Goal: Information Seeking & Learning: Learn about a topic

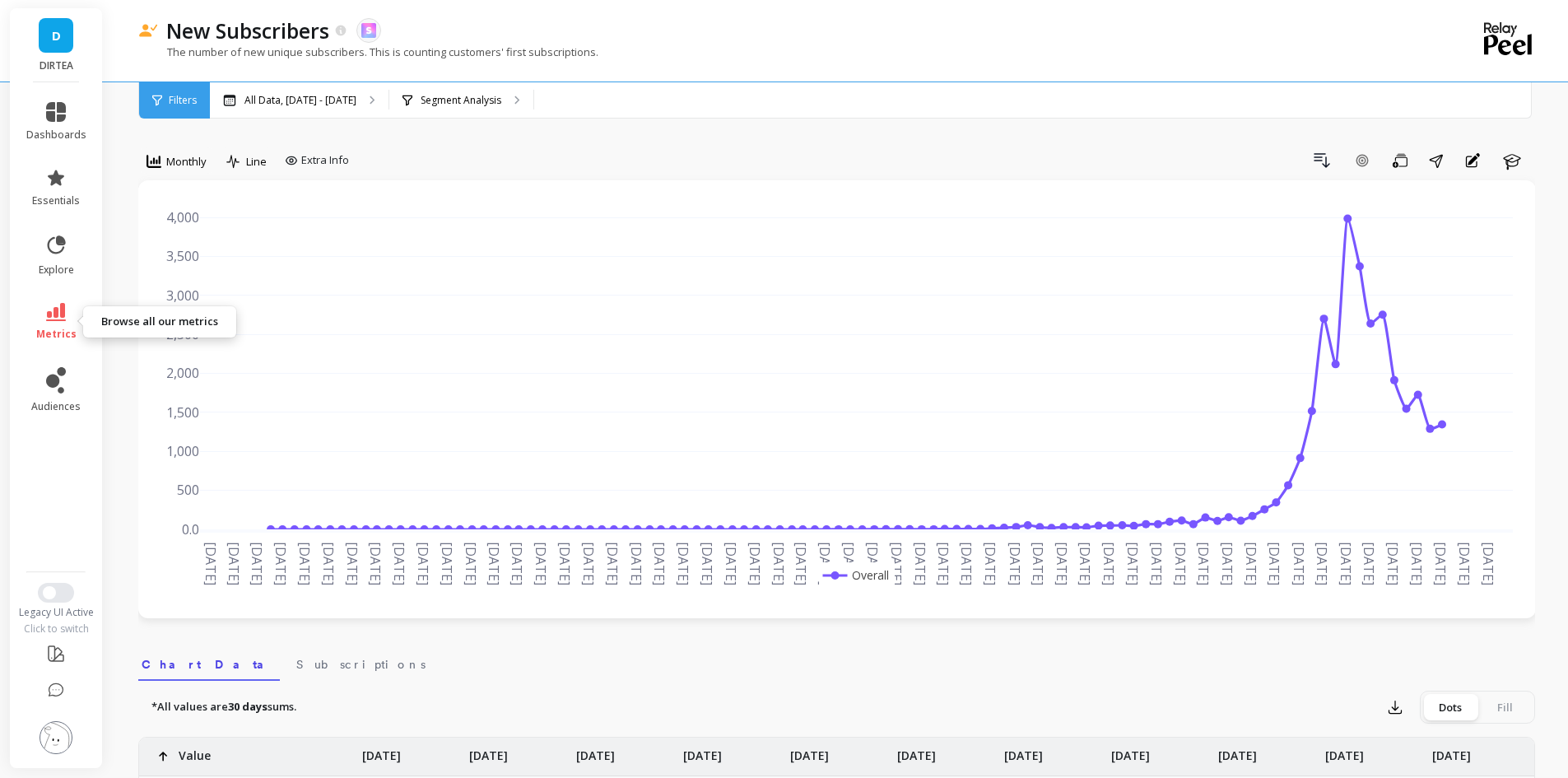
click at [56, 327] on span "metrics" at bounding box center [56, 334] width 40 height 13
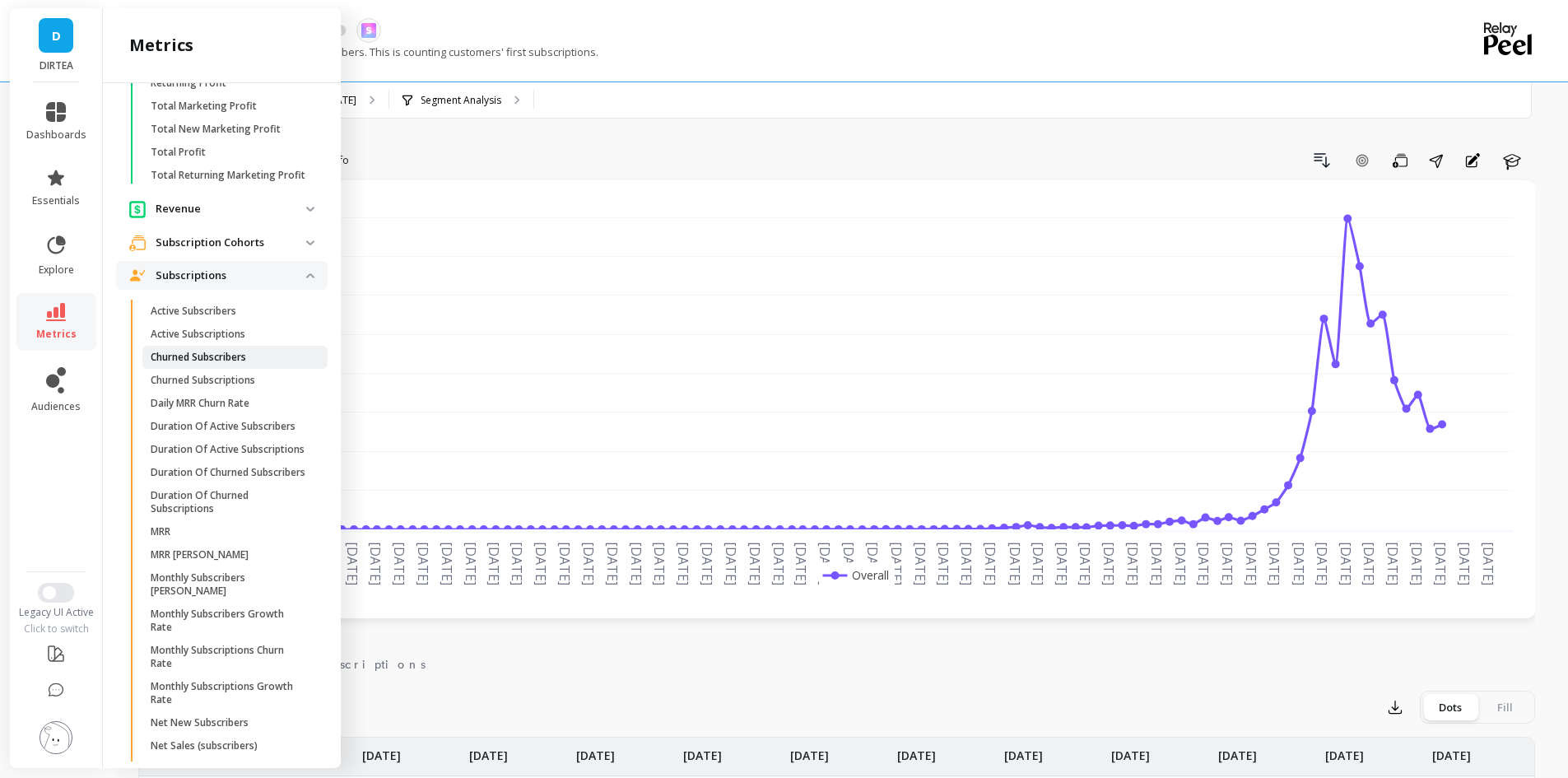
scroll to position [501, 0]
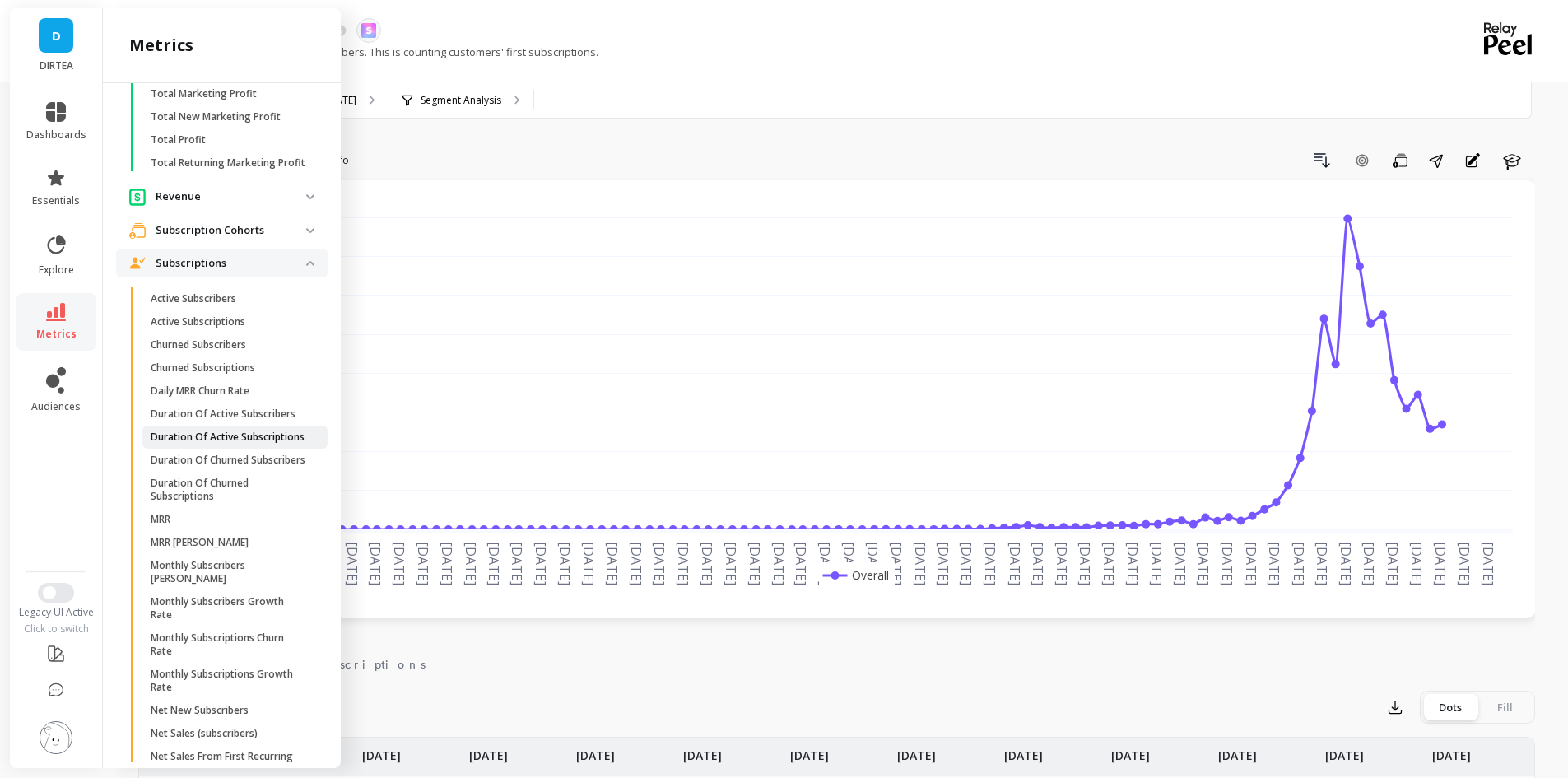
click at [226, 444] on p "Duration Of Active Subscriptions" at bounding box center [227, 437] width 154 height 13
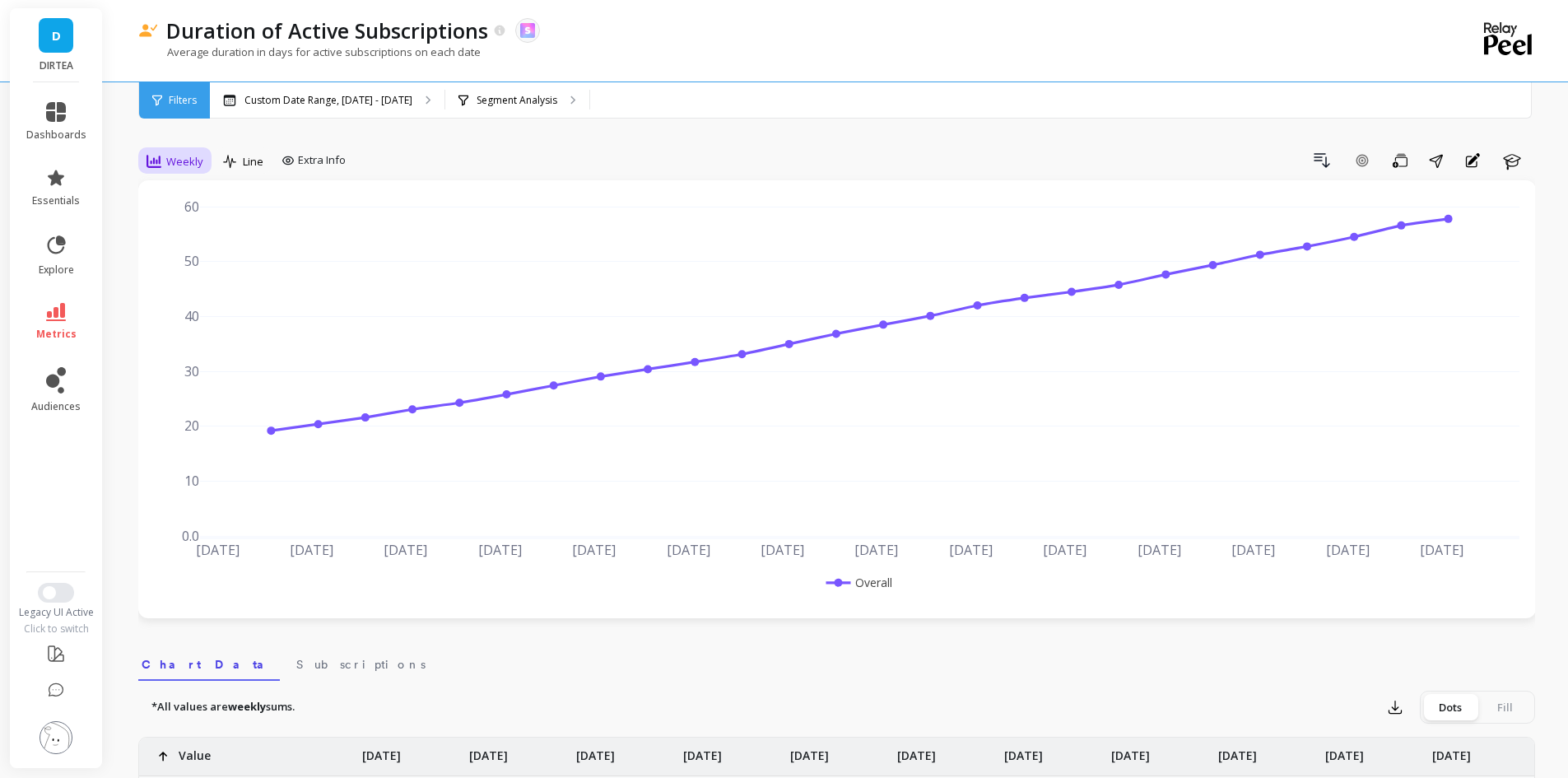
click at [169, 152] on div "Weekly" at bounding box center [175, 162] width 56 height 20
click at [199, 293] on div "Monthly" at bounding box center [199, 292] width 94 height 15
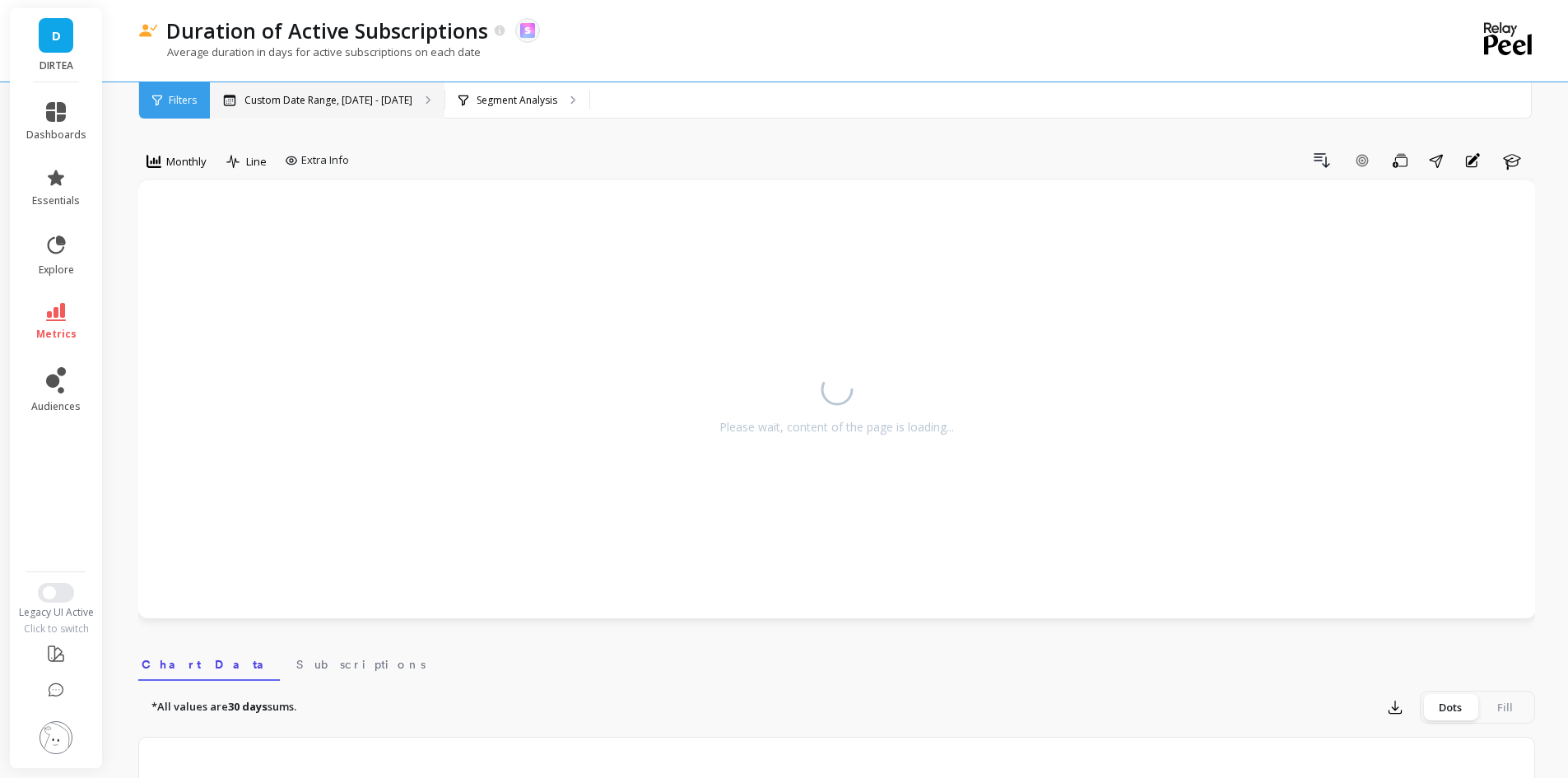
click at [330, 95] on p "Custom Date Range, Apr 1 - Sep 24" at bounding box center [328, 100] width 168 height 13
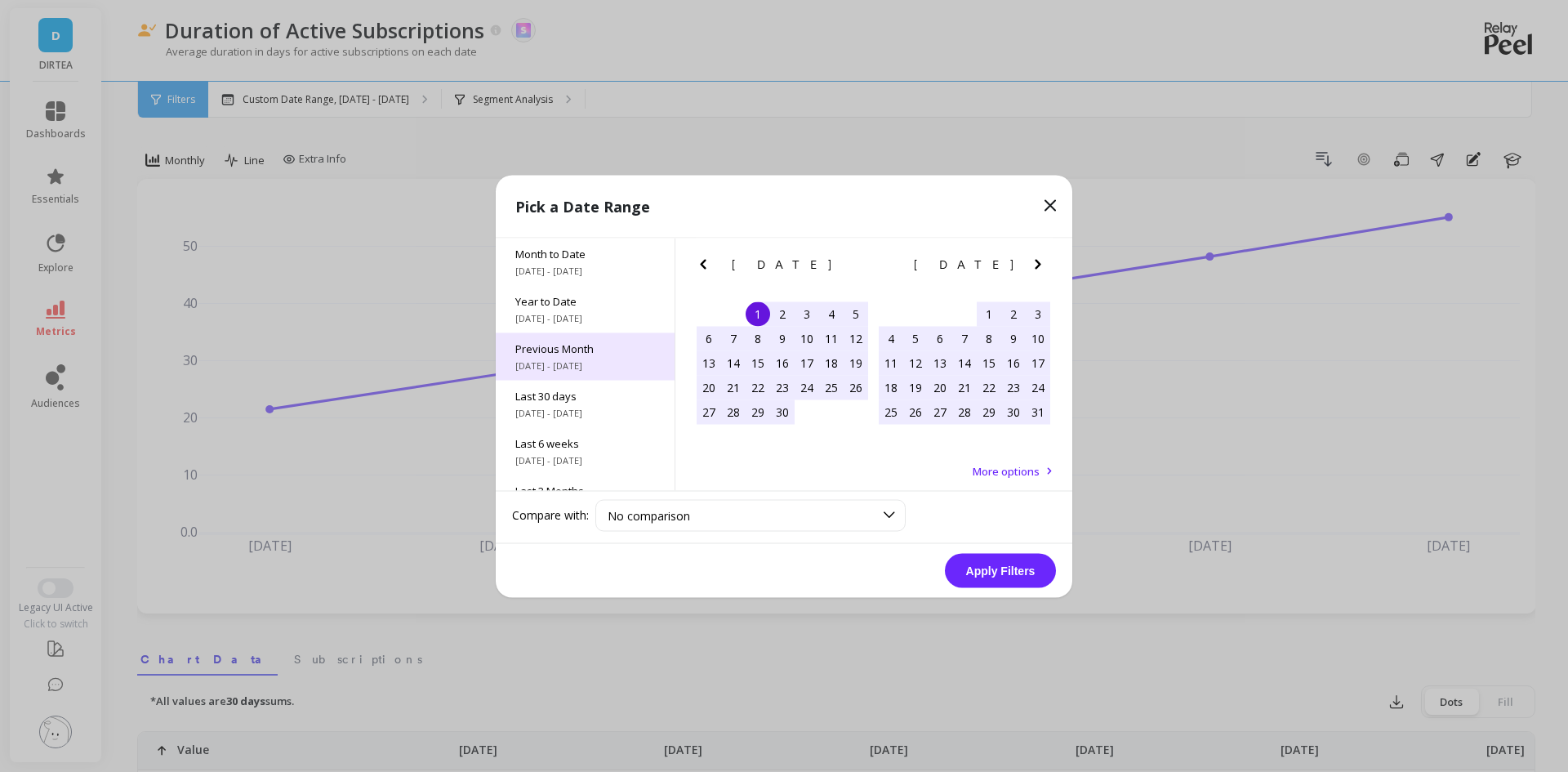
scroll to position [221, 0]
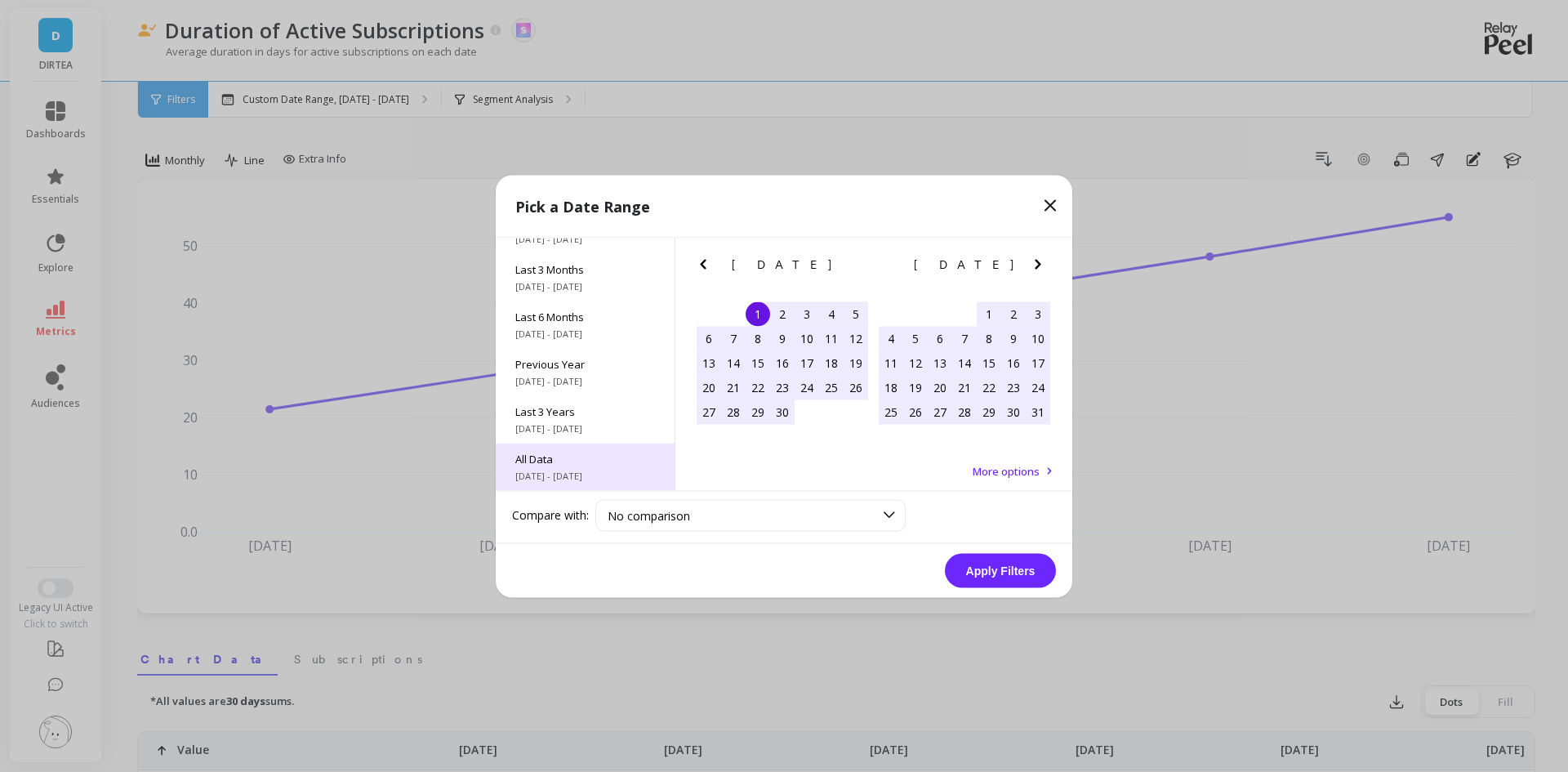
click at [561, 465] on div "All Data 6/1/2017 - 9/30/2025" at bounding box center [585, 466] width 179 height 48
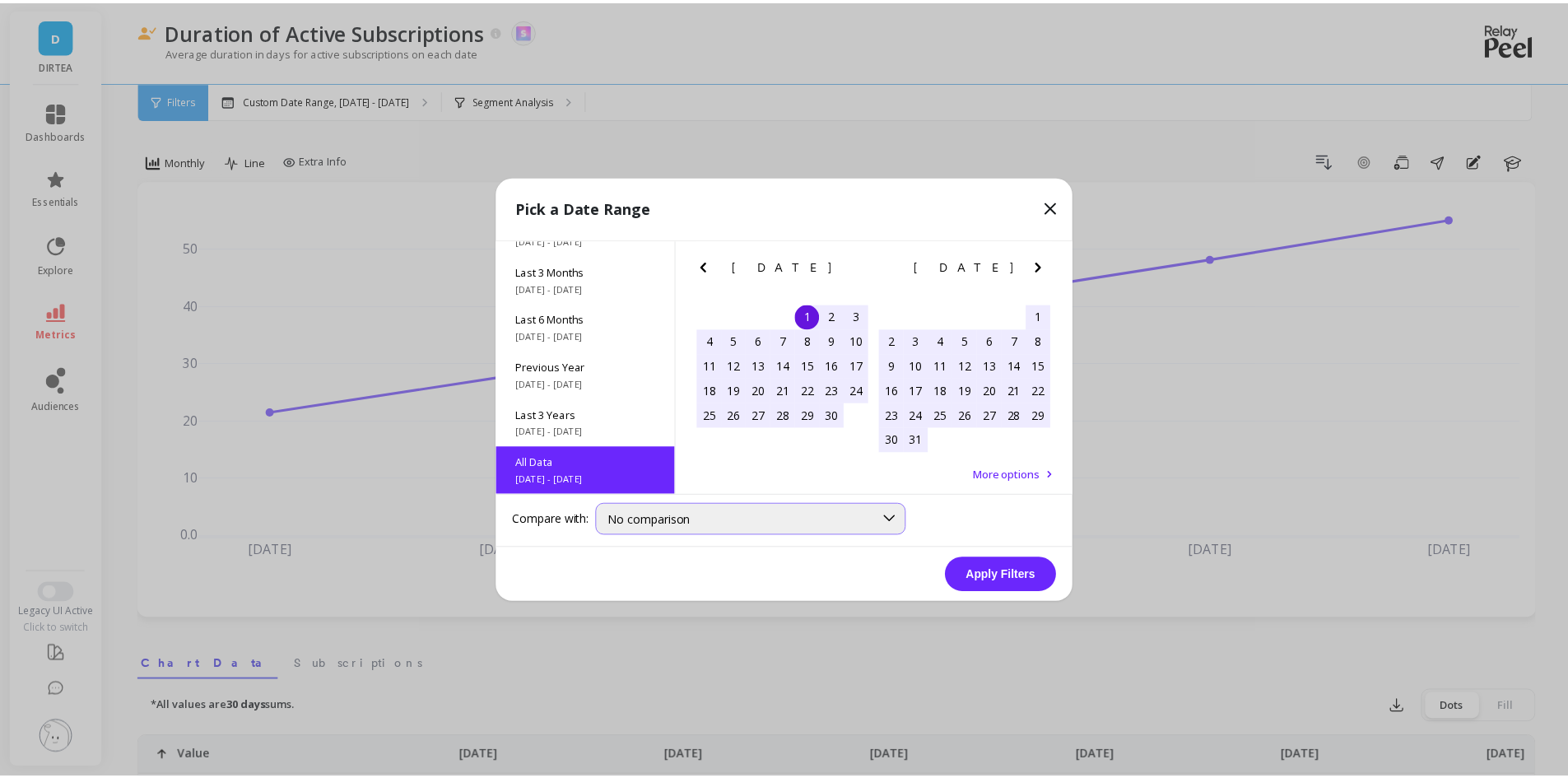
scroll to position [1, 0]
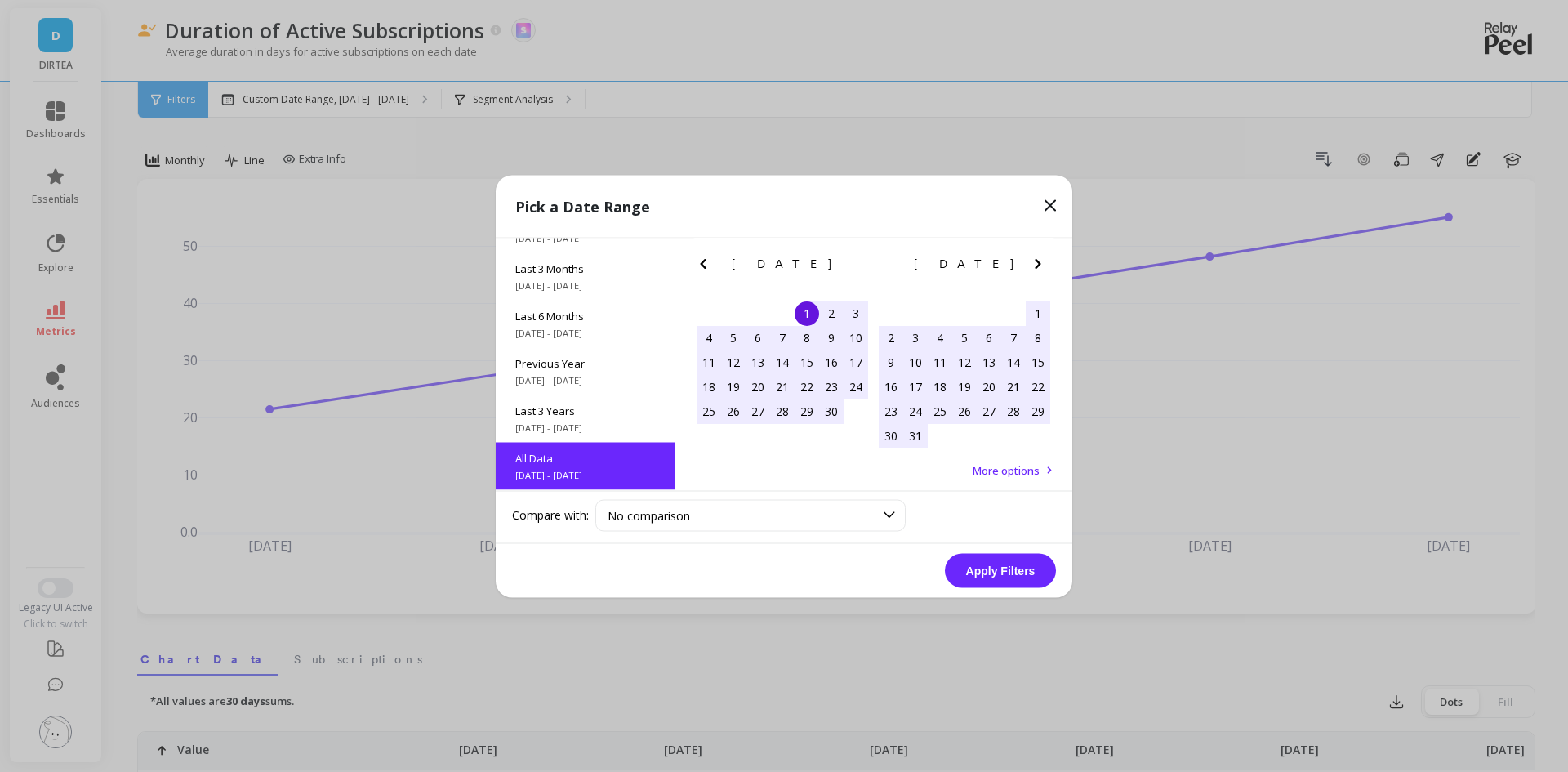
click at [1001, 578] on button "Apply Filters" at bounding box center [1000, 570] width 111 height 34
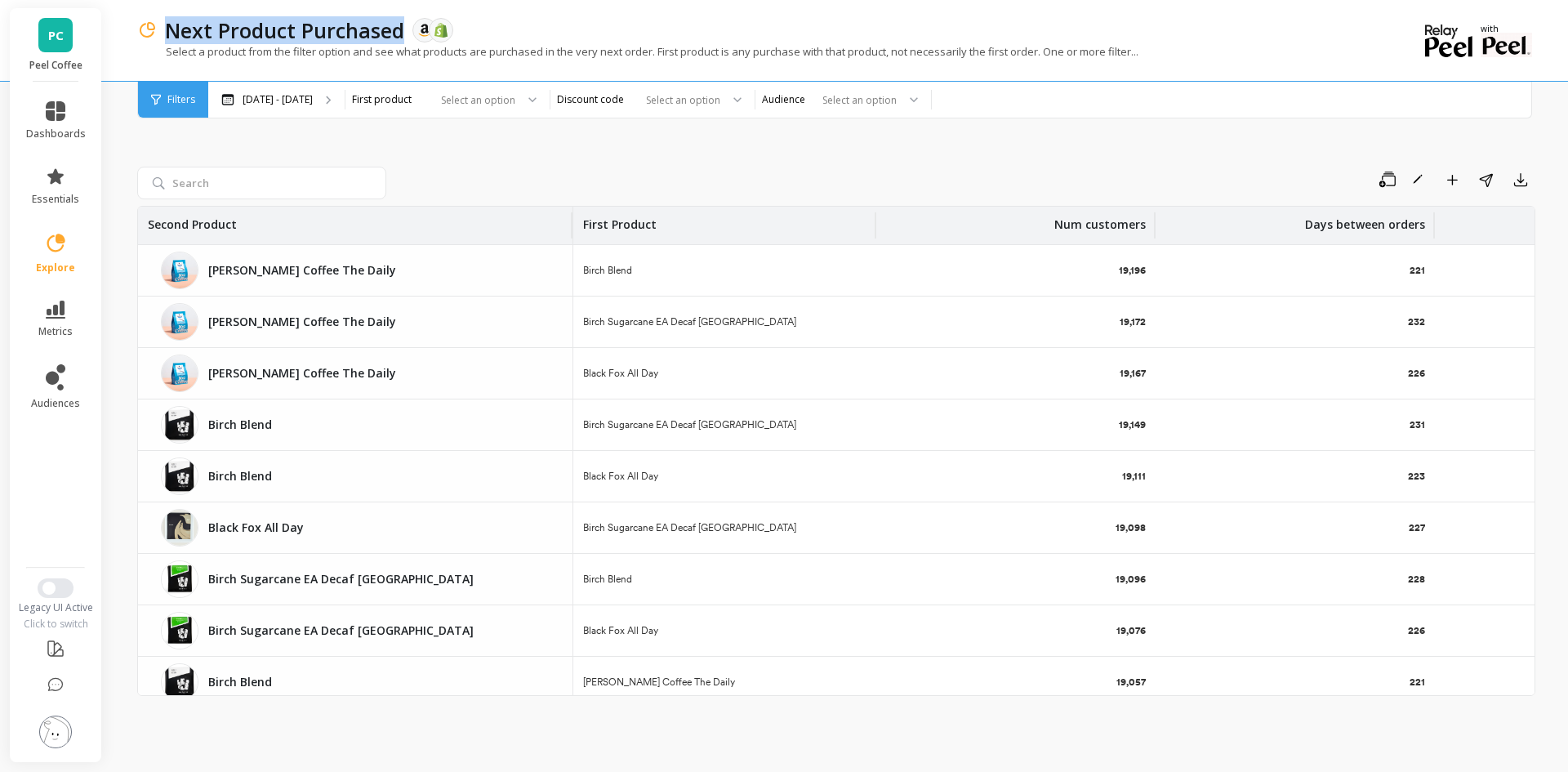
drag, startPoint x: 169, startPoint y: 34, endPoint x: 402, endPoint y: 36, distance: 233.0
click at [402, 36] on p "Next Product Purchased" at bounding box center [284, 30] width 239 height 28
copy p "Next Product Purchased"
